Goal: Information Seeking & Learning: Check status

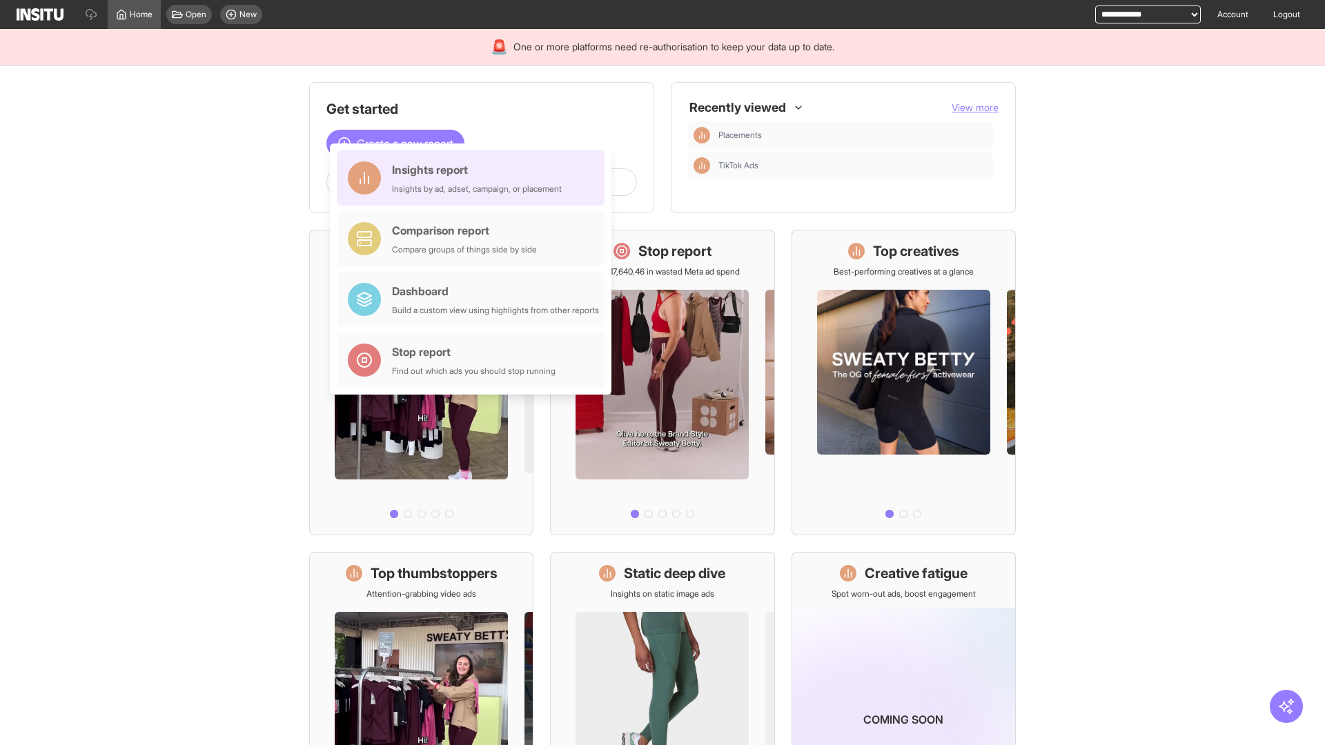
click at [474, 178] on div "Insights report Insights by ad, adset, campaign, or placement" at bounding box center [477, 177] width 170 height 33
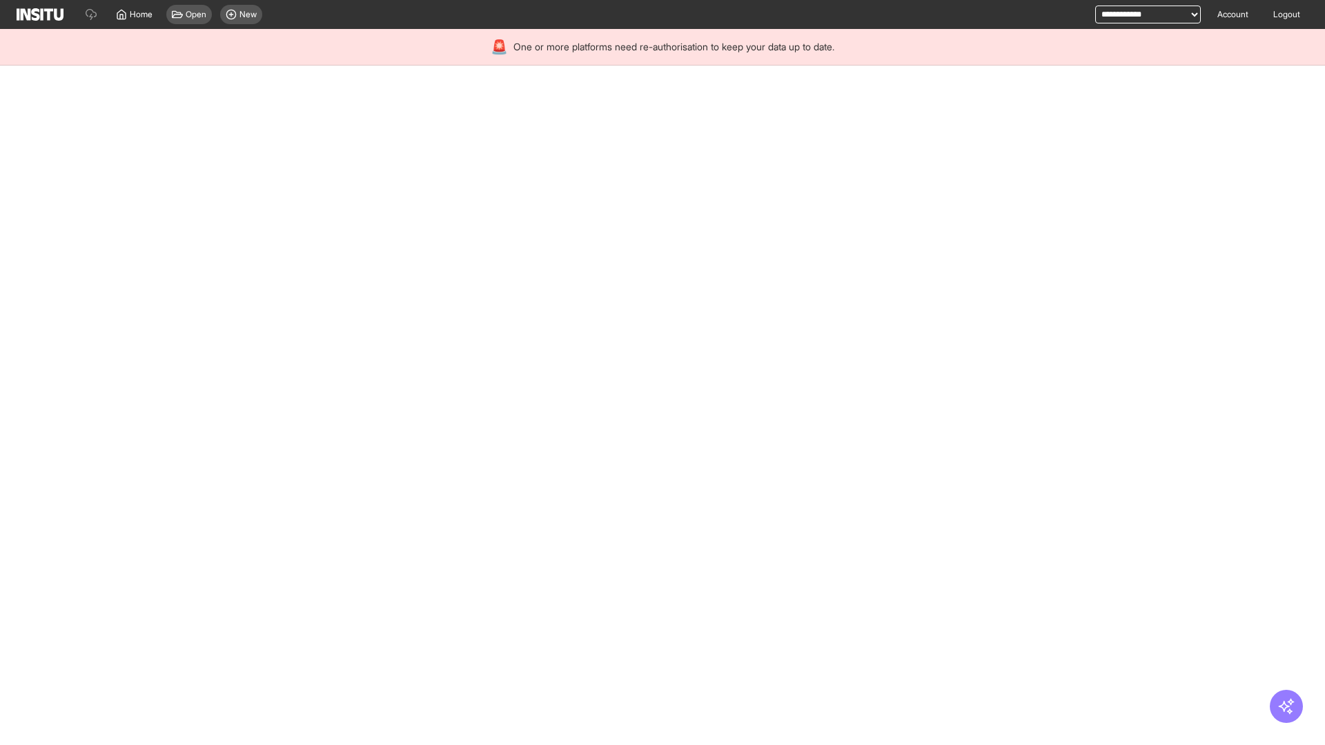
select select "**"
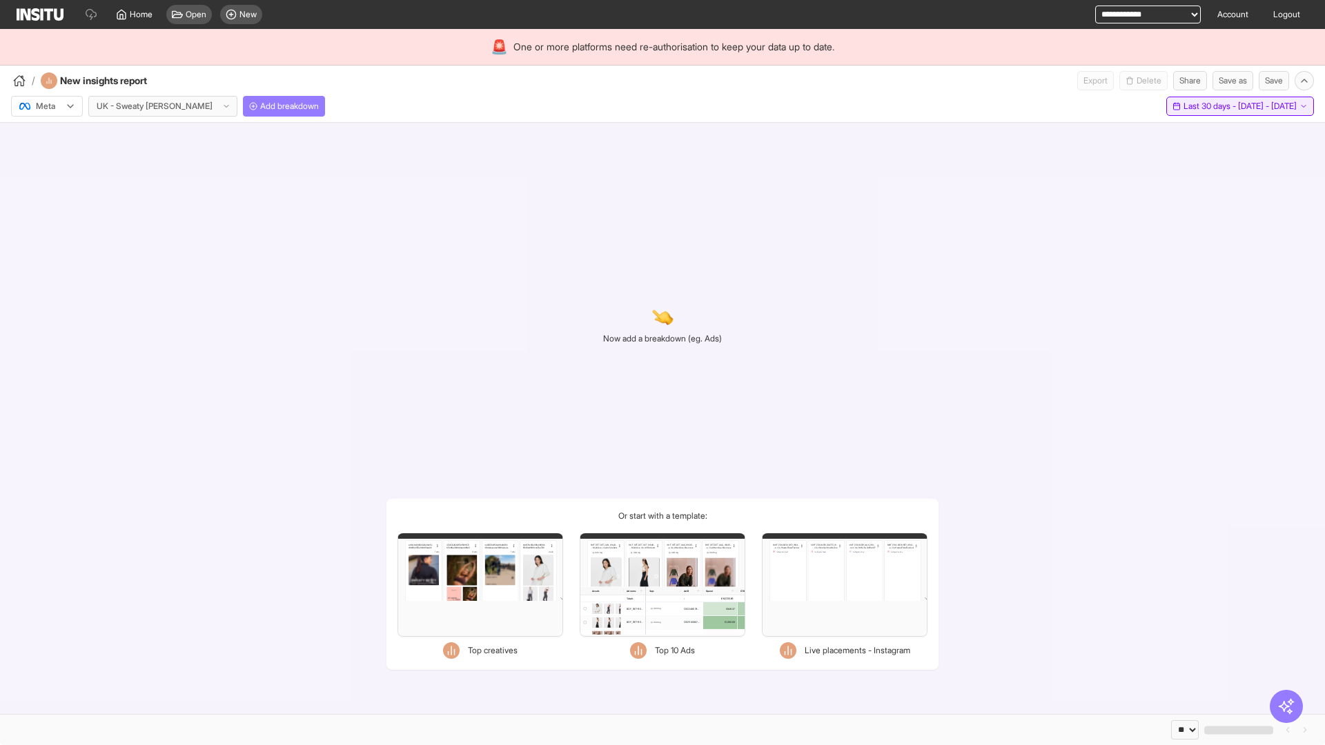
click at [1210, 106] on span "Last 30 days - [DATE] - [DATE]" at bounding box center [1239, 106] width 113 height 11
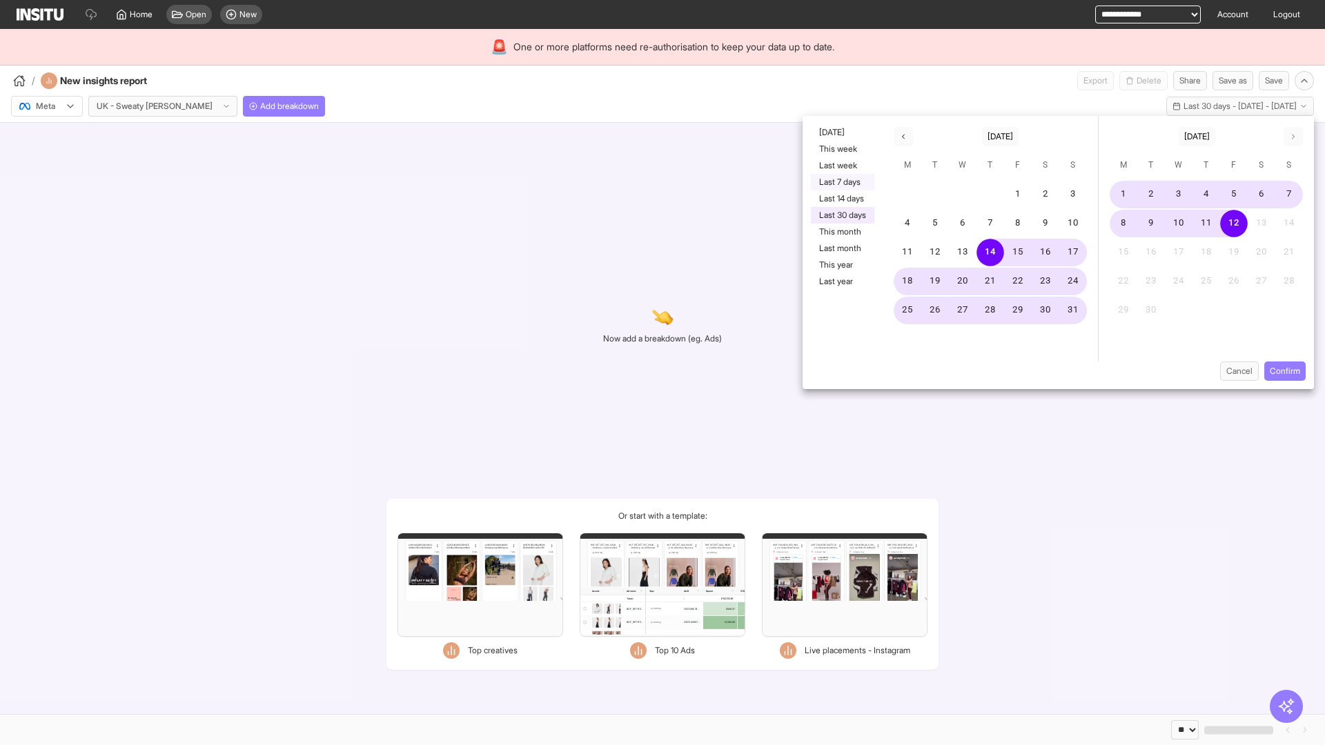
click at [841, 182] on button "Last 7 days" at bounding box center [842, 182] width 63 height 17
